Goal: Check status: Check status

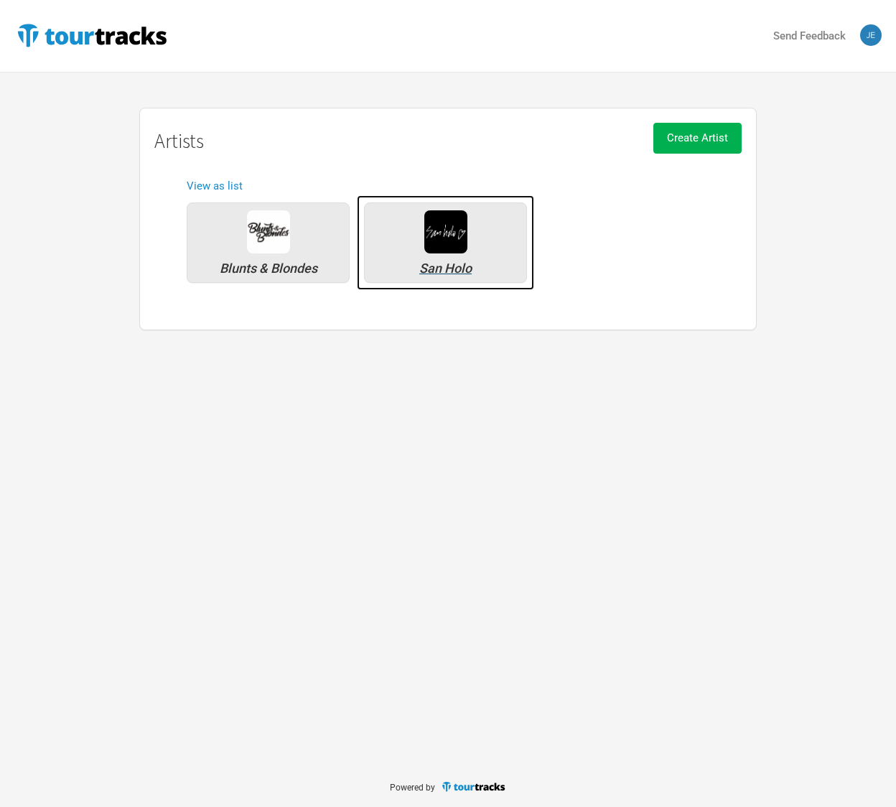
click at [488, 229] on div "San Holo" at bounding box center [445, 243] width 163 height 80
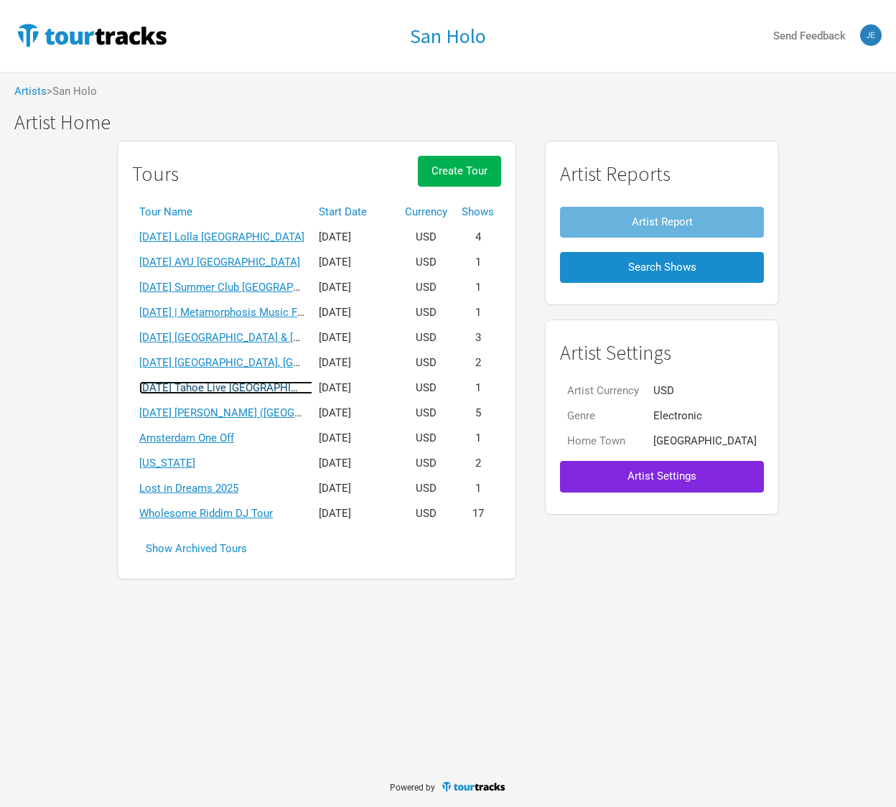
click at [255, 389] on link "[DATE] Tahoe Live [GEOGRAPHIC_DATA]" at bounding box center [235, 387] width 193 height 13
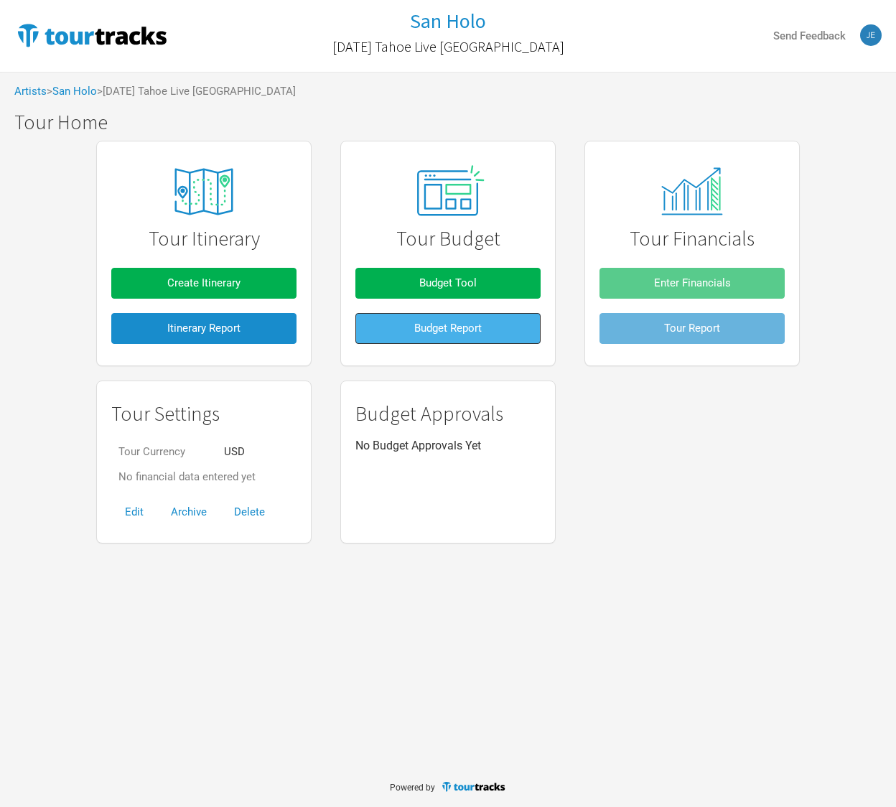
click at [447, 330] on span "Budget Report" at bounding box center [448, 328] width 68 height 13
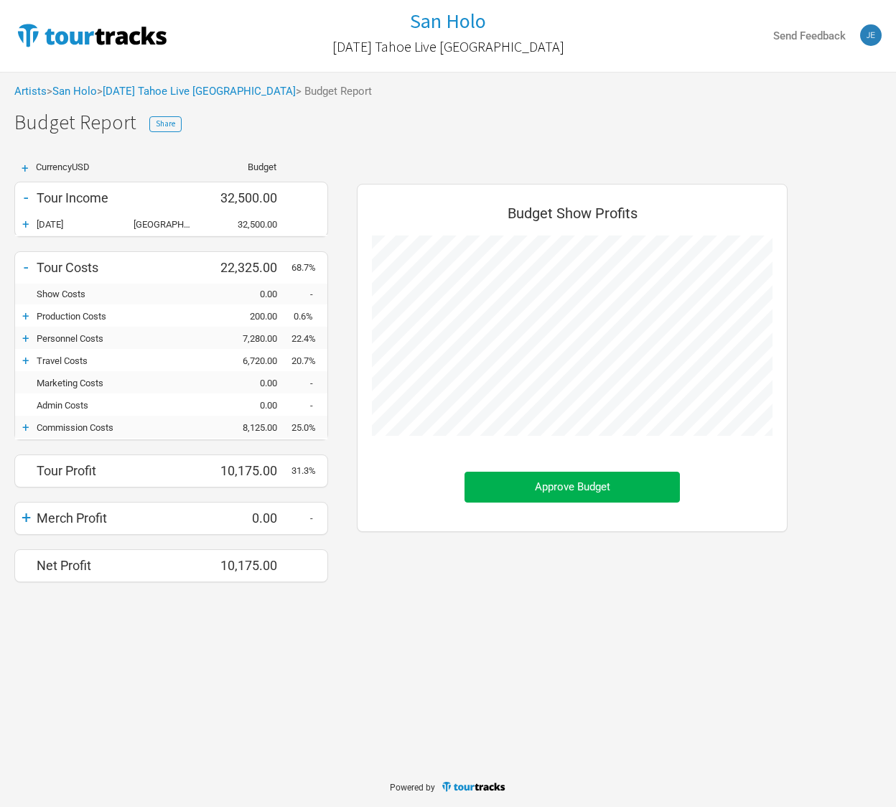
scroll to position [420, 460]
click at [350, 472] on div "Budget Show Profits Approve Budget" at bounding box center [573, 387] width 460 height 420
click at [28, 337] on div "+" at bounding box center [26, 338] width 22 height 14
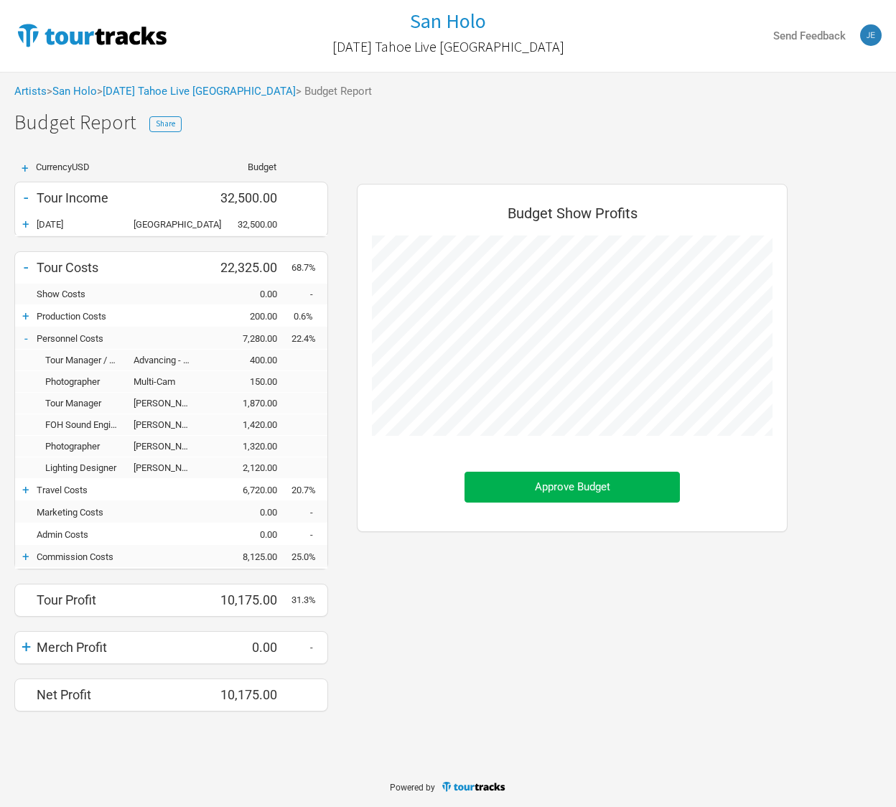
click at [27, 336] on div "-" at bounding box center [26, 338] width 22 height 14
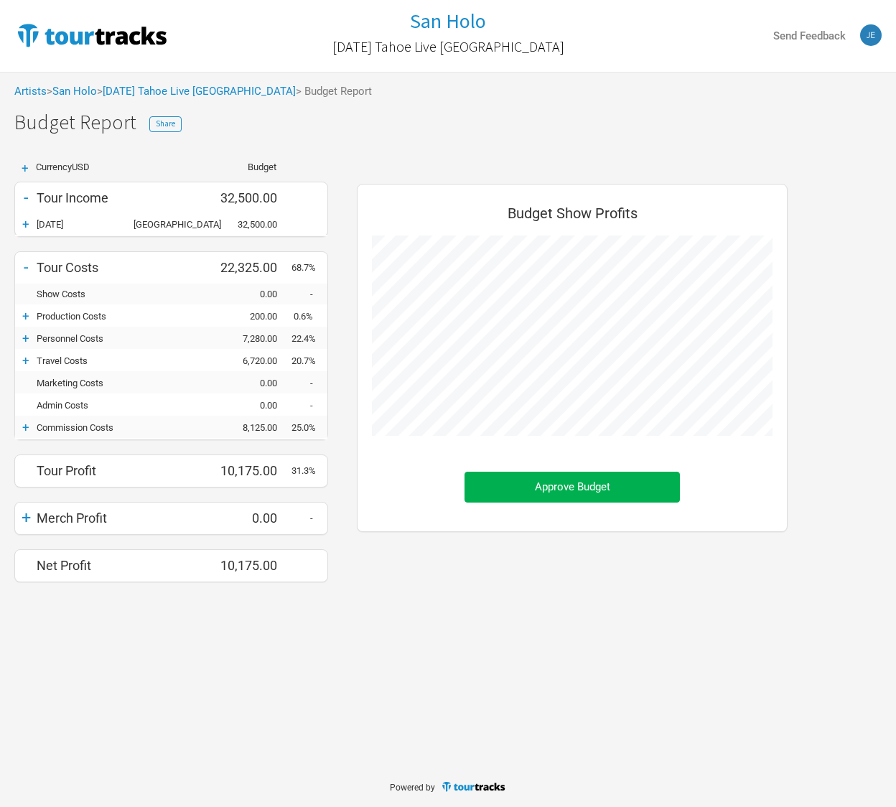
scroll to position [717710, 717671]
